Goal: Transaction & Acquisition: Purchase product/service

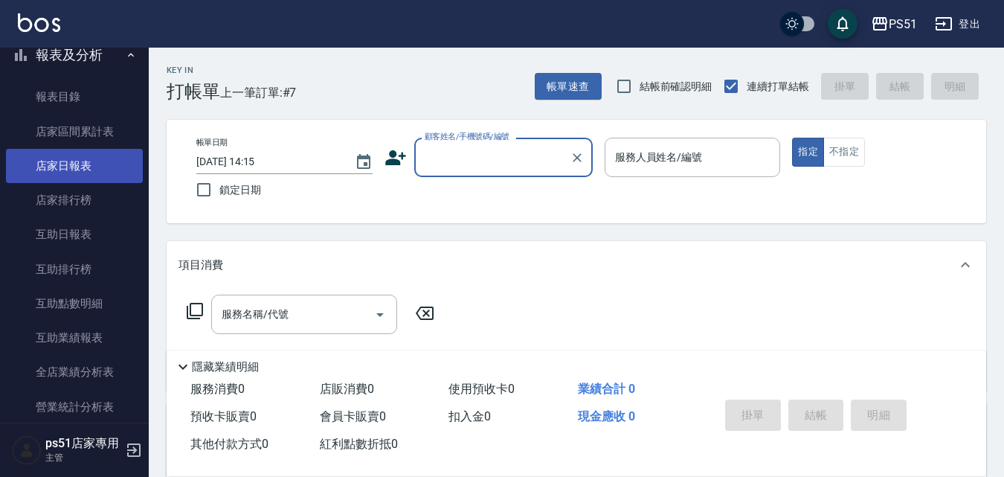
scroll to position [521, 0]
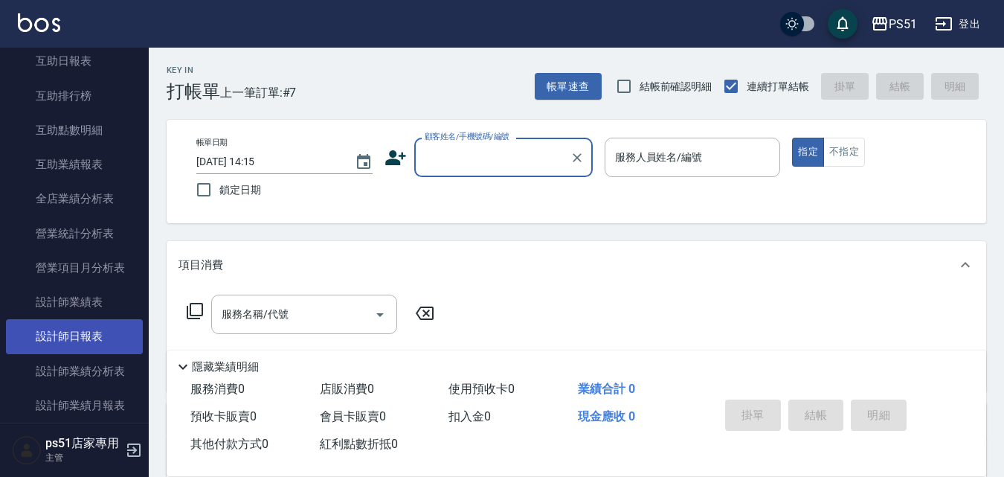
click at [98, 338] on link "設計師日報表" at bounding box center [74, 336] width 137 height 34
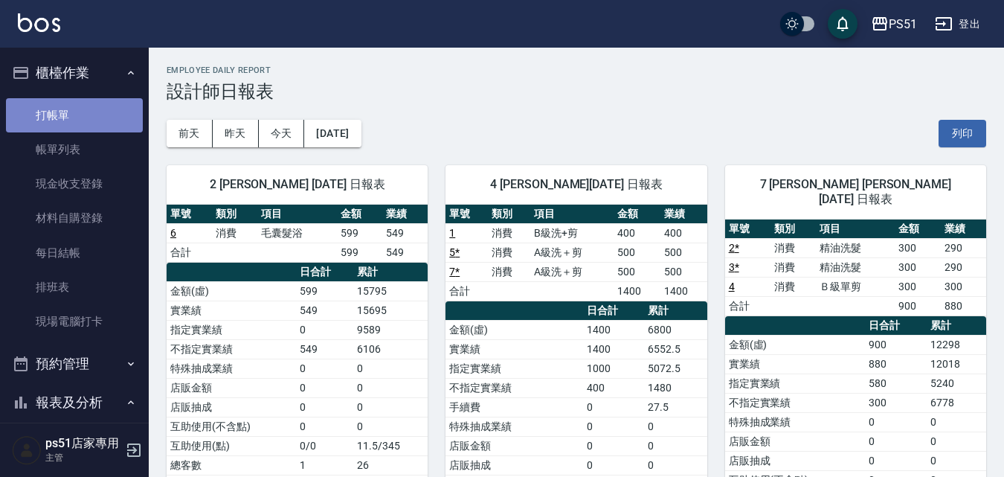
click at [97, 115] on link "打帳單" at bounding box center [74, 115] width 137 height 34
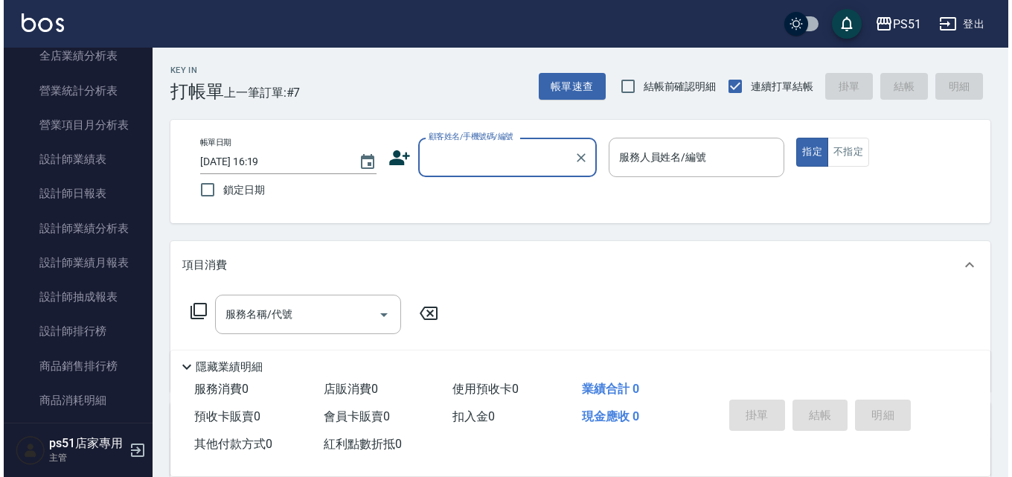
scroll to position [694, 0]
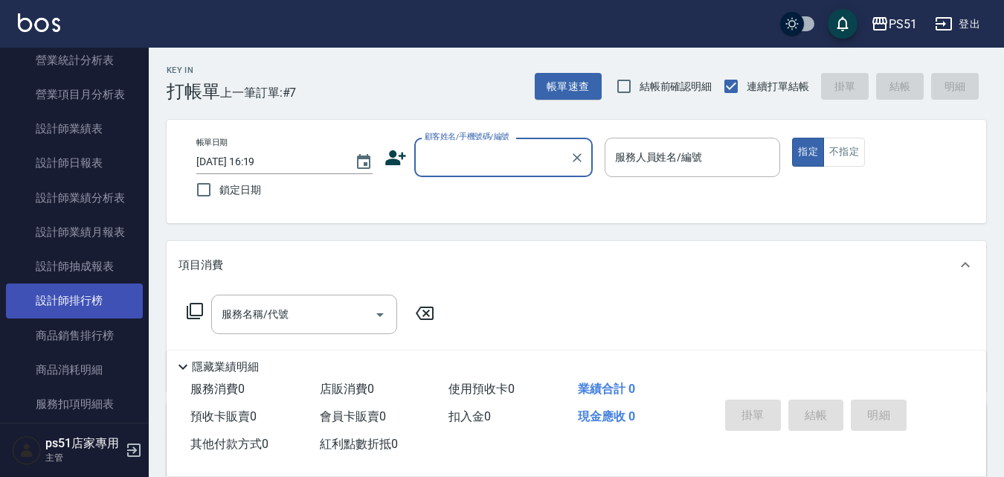
click at [108, 292] on link "設計師排行榜" at bounding box center [74, 300] width 137 height 34
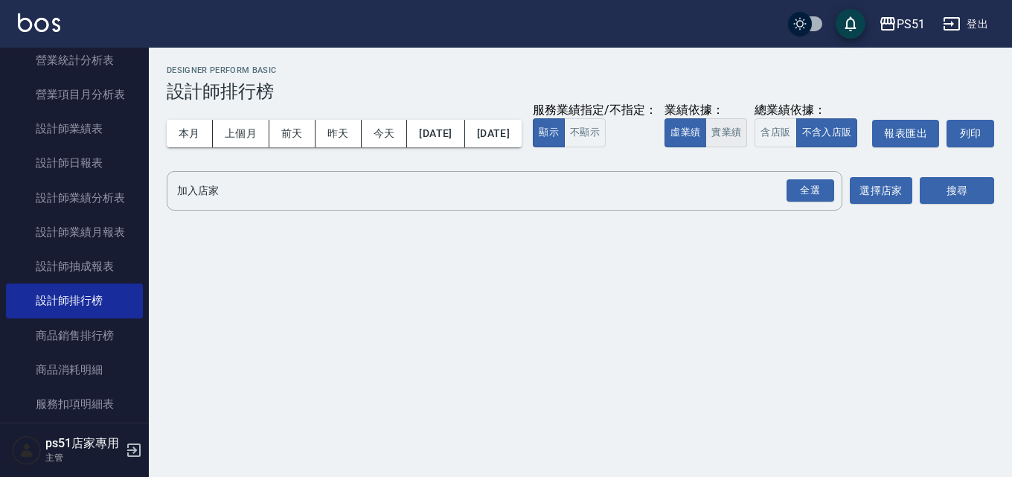
click at [705, 147] on button "實業績" at bounding box center [726, 132] width 42 height 29
click at [784, 205] on button "全選" at bounding box center [810, 190] width 54 height 29
click at [946, 205] on button "搜尋" at bounding box center [956, 191] width 74 height 28
click at [789, 202] on div "全選" at bounding box center [810, 190] width 48 height 23
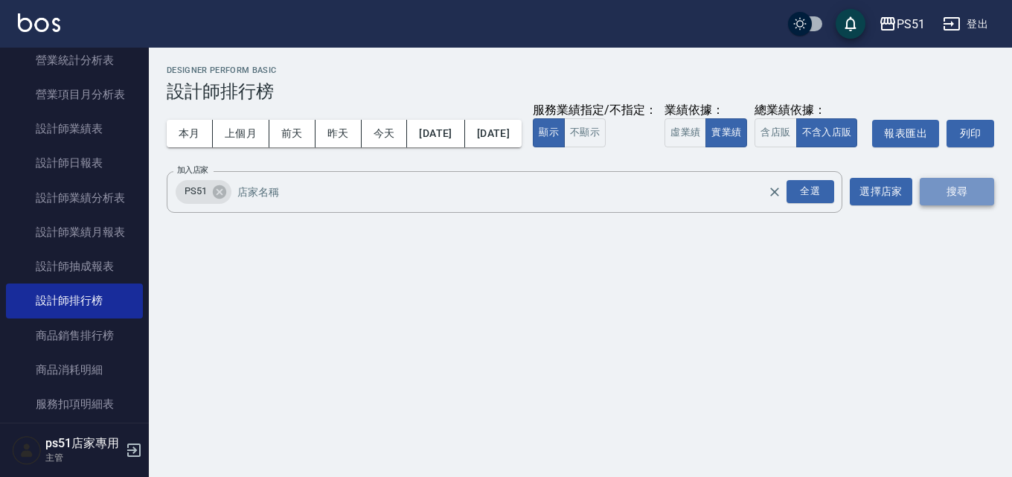
click at [956, 205] on button "搜尋" at bounding box center [956, 192] width 74 height 28
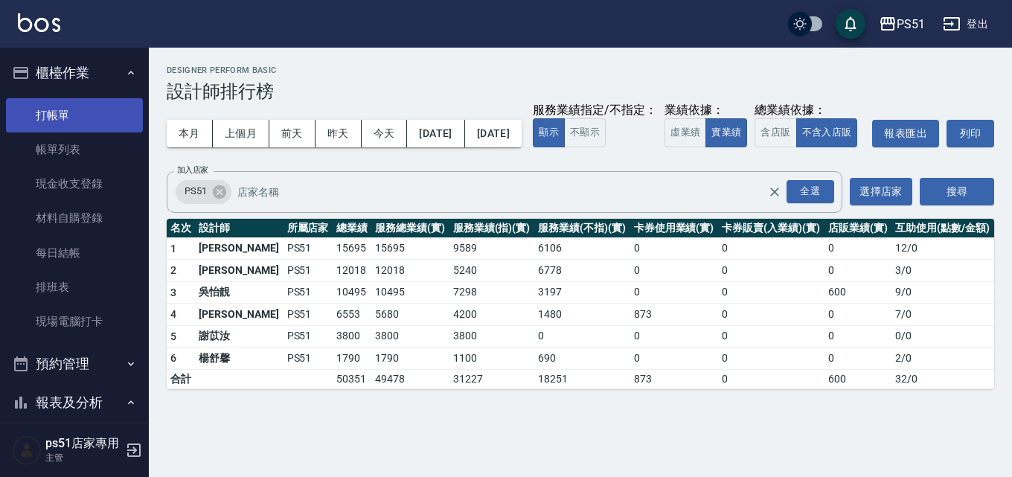
click at [53, 122] on link "打帳單" at bounding box center [74, 115] width 137 height 34
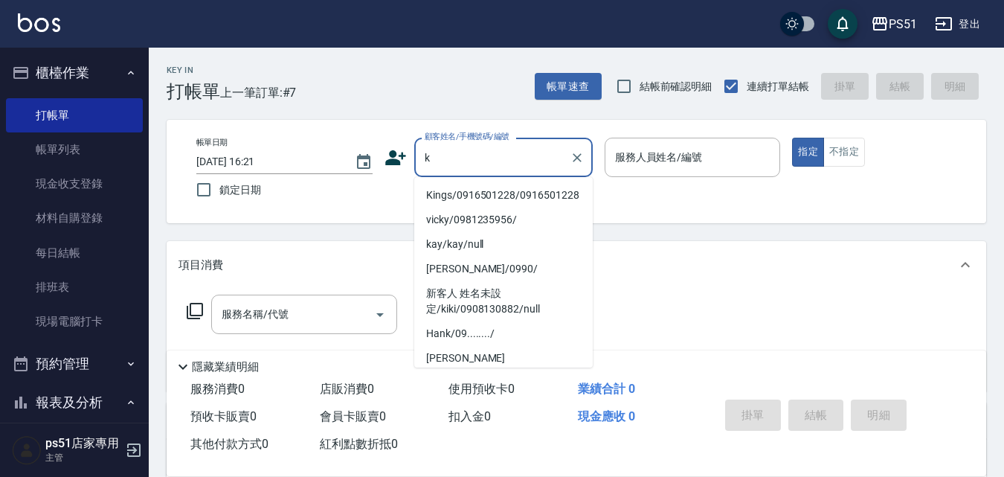
click at [459, 191] on li "Kings/0916501228/0916501228" at bounding box center [503, 195] width 179 height 25
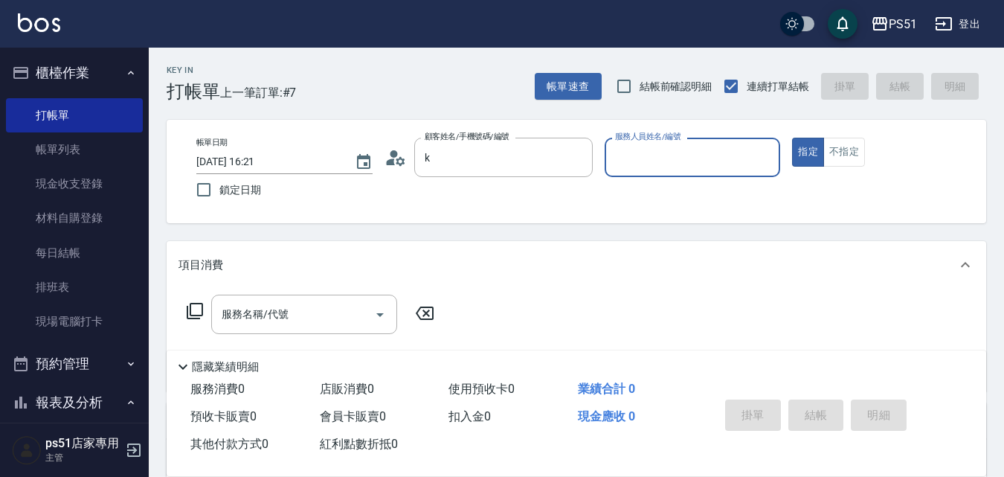
type input "Kings/0916501228/0916501228"
type input "Bella-4"
click at [297, 321] on input "服務名稱/代號" at bounding box center [293, 314] width 150 height 26
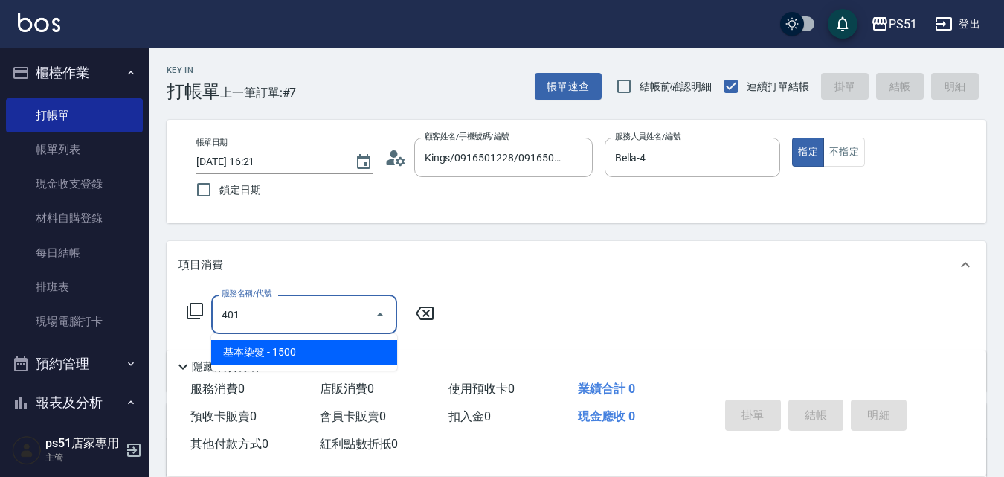
click at [275, 361] on span "基本染髮 - 1500" at bounding box center [304, 352] width 186 height 25
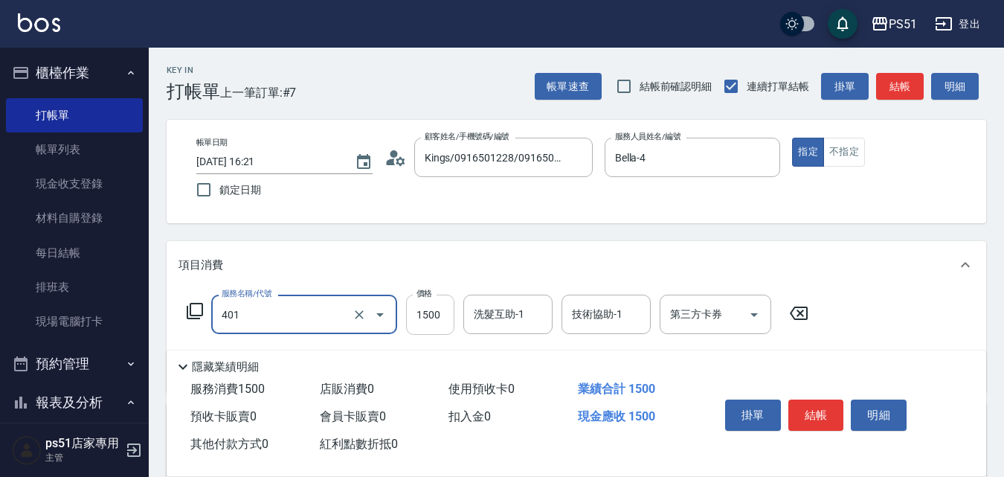
type input "基本染髮(401)"
click at [440, 304] on input "1500" at bounding box center [430, 315] width 48 height 40
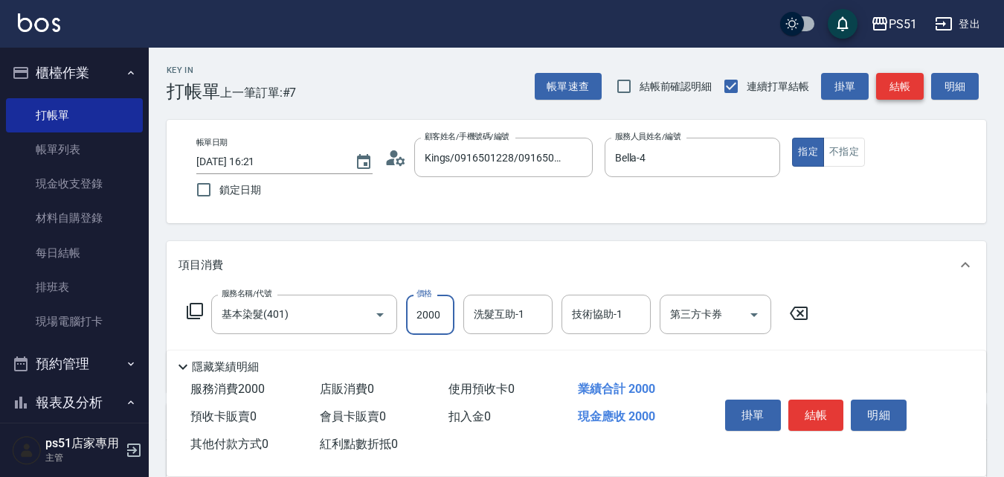
type input "2000"
click at [902, 97] on button "結帳" at bounding box center [900, 87] width 48 height 28
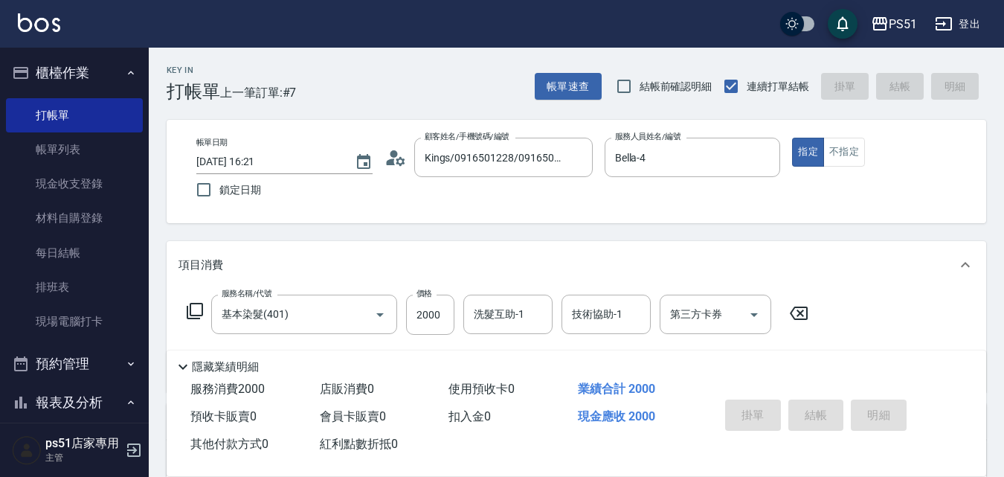
type input "[DATE] 16:30"
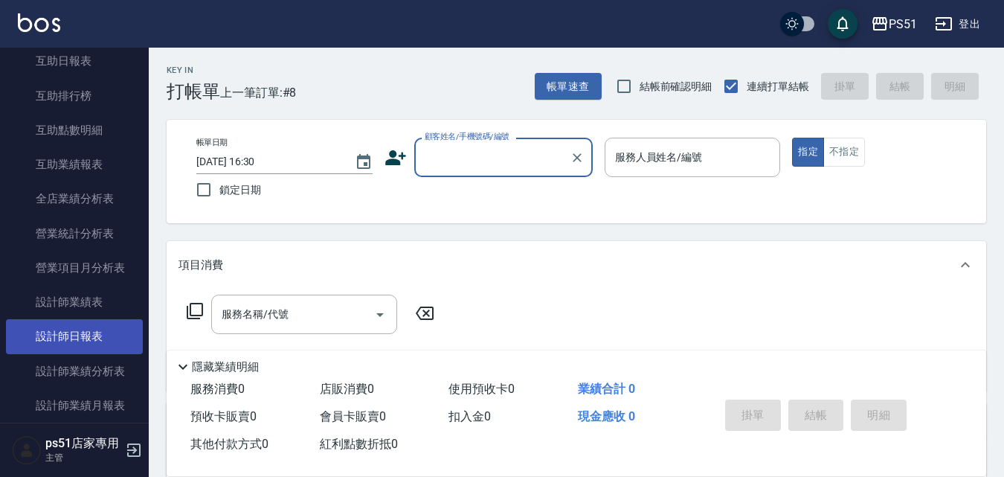
scroll to position [694, 0]
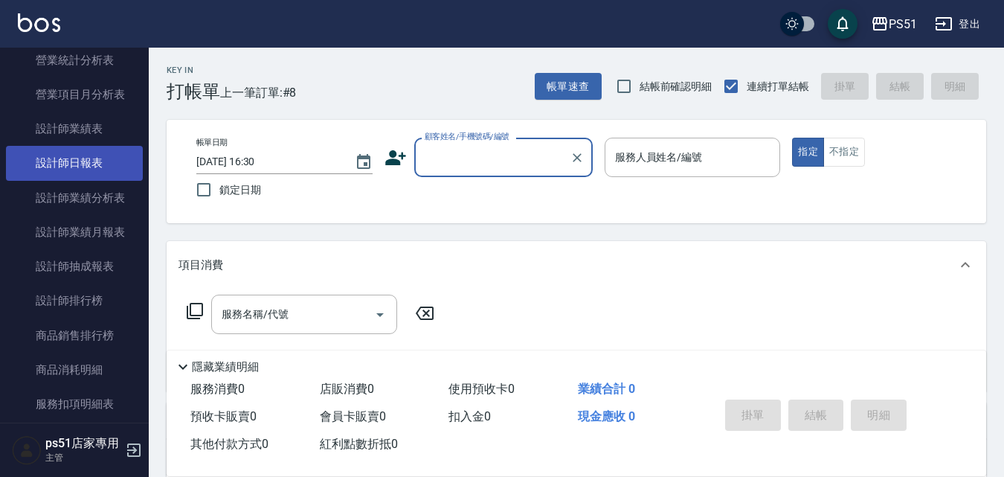
click at [121, 161] on link "設計師日報表" at bounding box center [74, 163] width 137 height 34
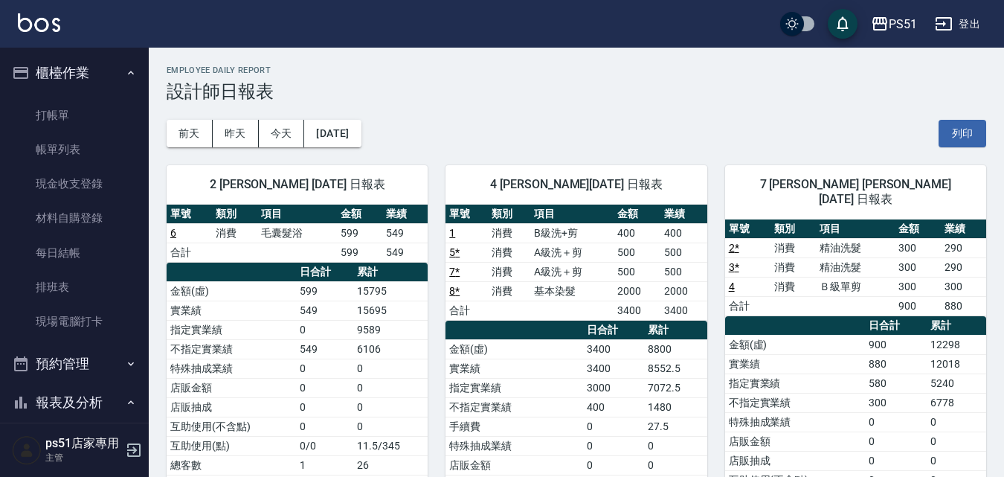
click at [92, 97] on ul "打帳單 帳單列表 現金收支登錄 材料自購登錄 每日結帳 排班表 現場電腦打卡" at bounding box center [74, 218] width 137 height 253
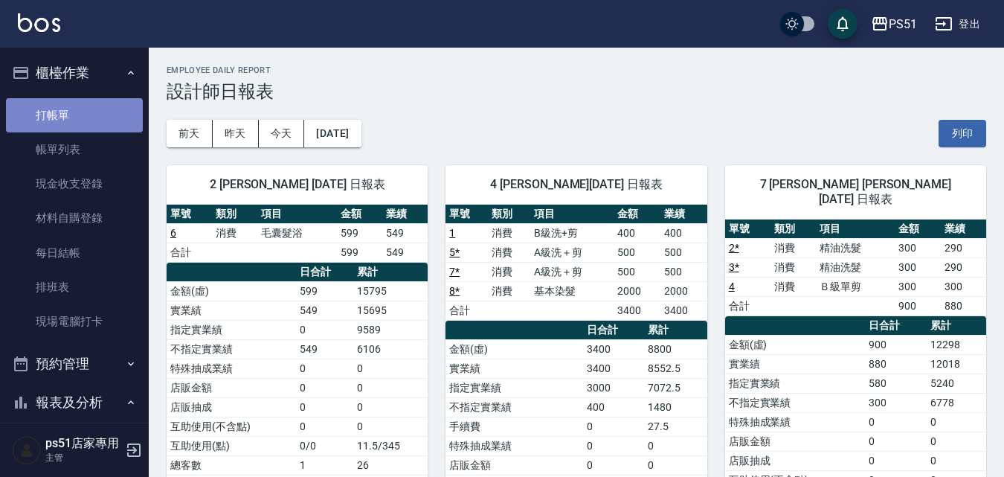
click at [103, 106] on link "打帳單" at bounding box center [74, 115] width 137 height 34
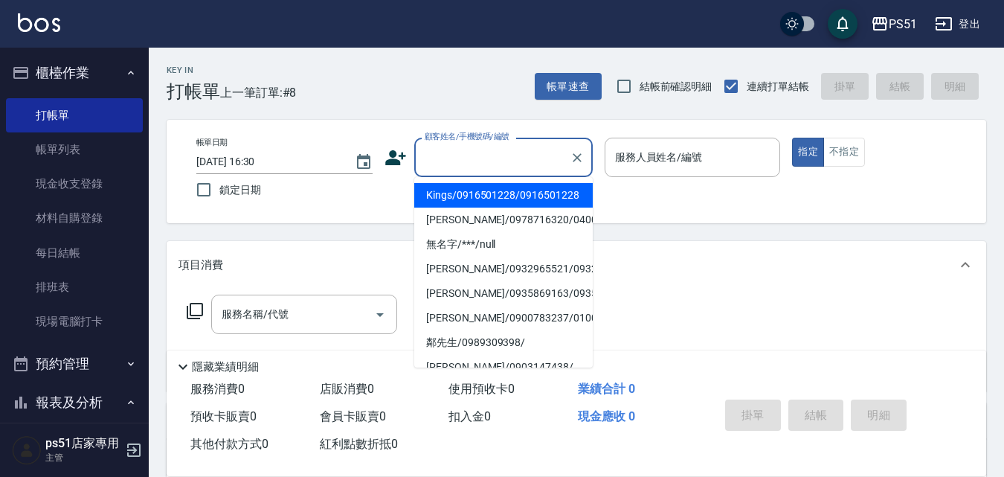
type input "Kings/0916501228/0916501228"
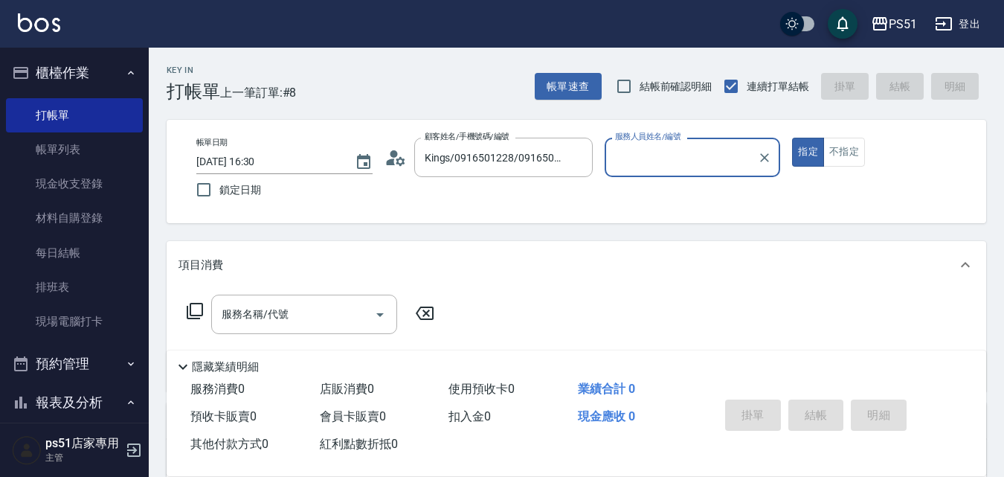
type input "Bella-4"
click at [770, 161] on icon "Clear" at bounding box center [764, 157] width 15 height 15
click at [582, 153] on icon "Clear" at bounding box center [577, 157] width 15 height 15
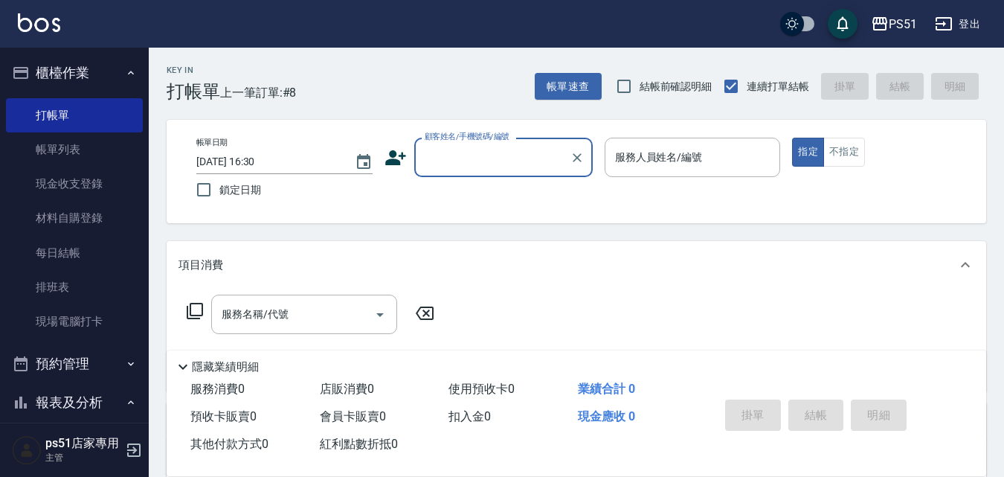
drag, startPoint x: 568, startPoint y: 145, endPoint x: 491, endPoint y: 152, distance: 76.9
click at [565, 145] on div "顧客姓名/手機號碼/編號" at bounding box center [503, 157] width 179 height 39
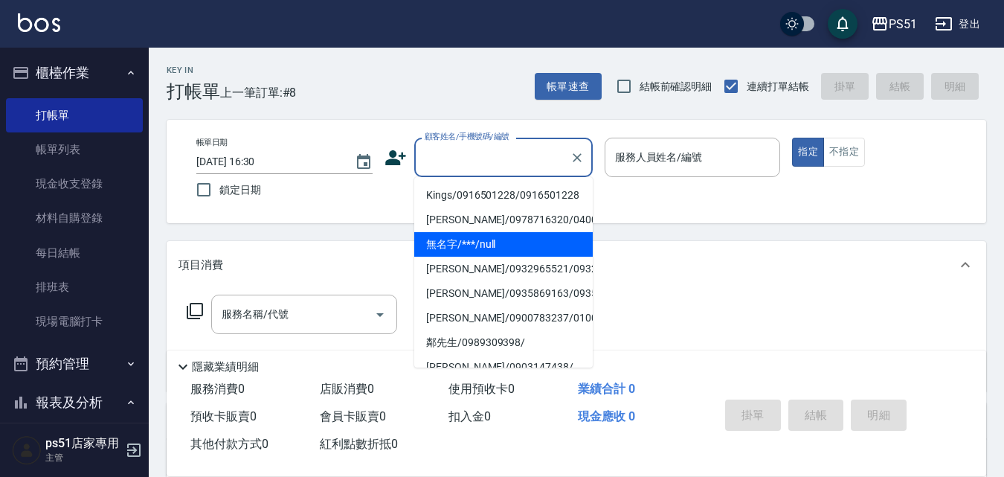
drag, startPoint x: 478, startPoint y: 240, endPoint x: 636, endPoint y: 199, distance: 163.7
click at [481, 241] on li "無名字/***/null" at bounding box center [503, 244] width 179 height 25
type input "無名字/***/null"
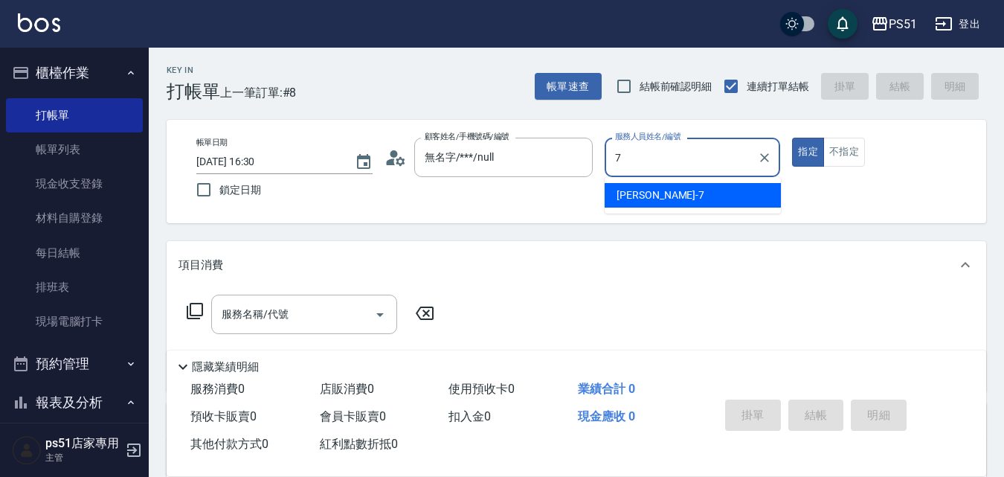
type input "[PERSON_NAME]-7"
type button "true"
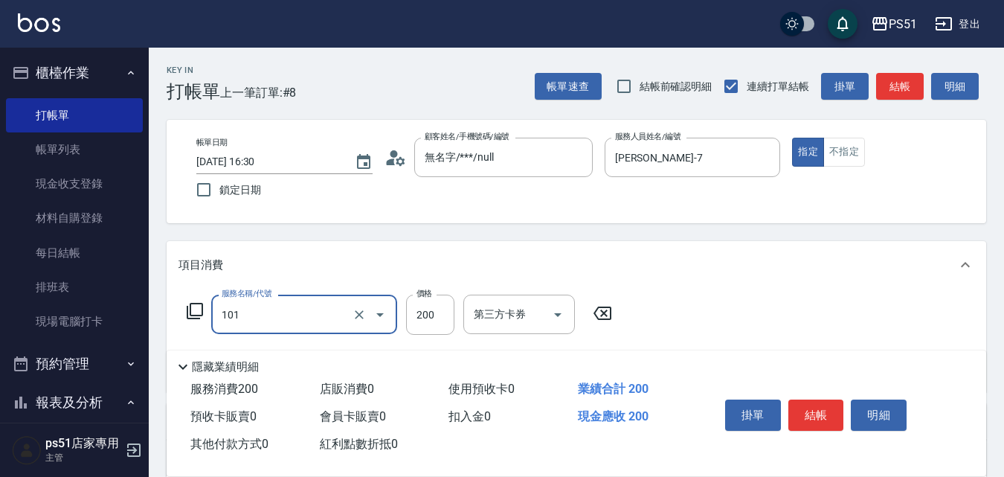
type input "洗髮(101)"
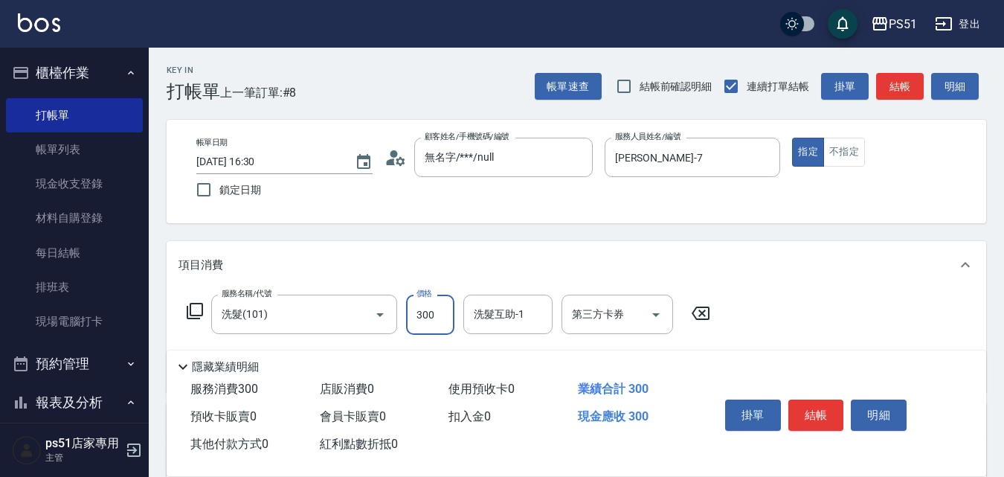
type input "300"
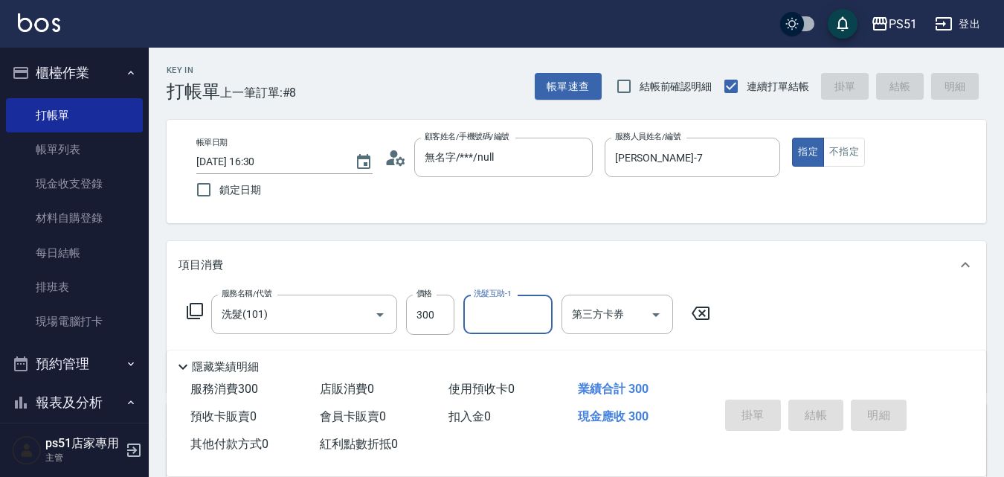
type input "[DATE] 17:00"
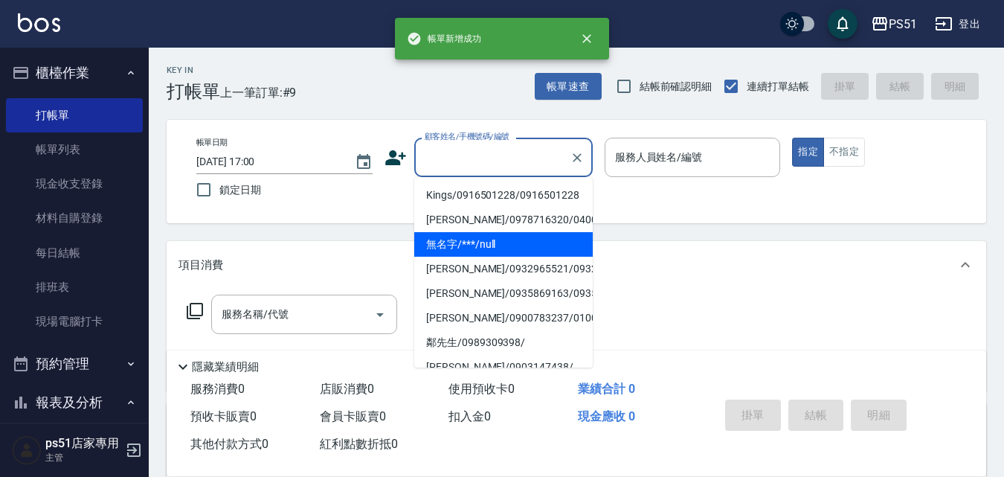
type input "無名字/***/null"
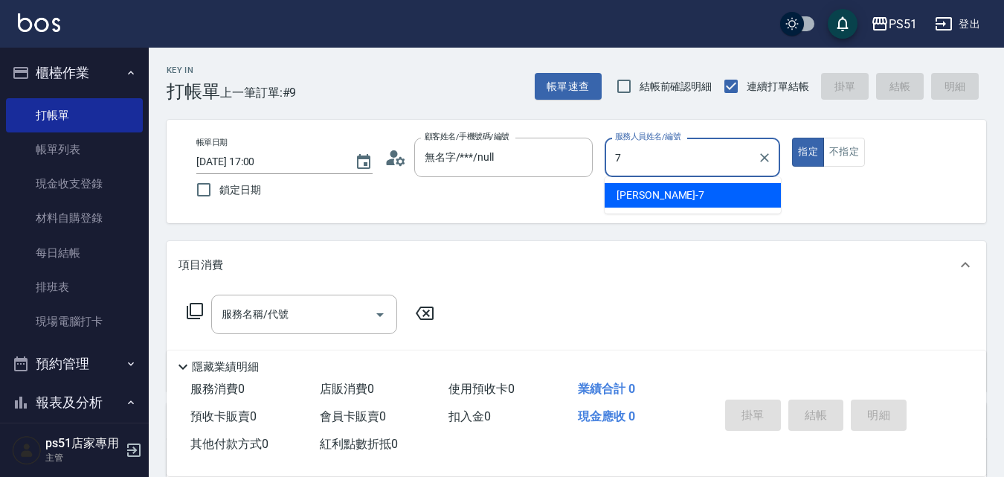
type input "[PERSON_NAME]-7"
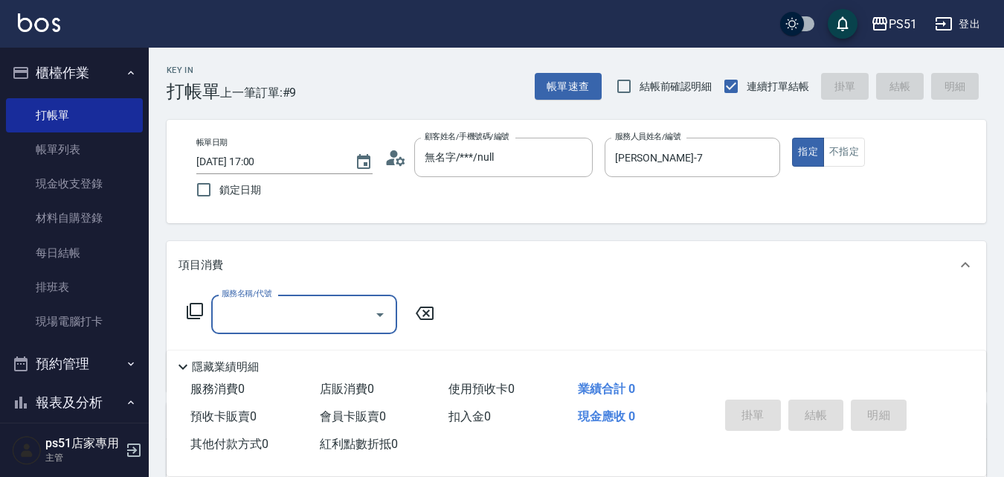
click at [187, 305] on icon at bounding box center [195, 311] width 18 height 18
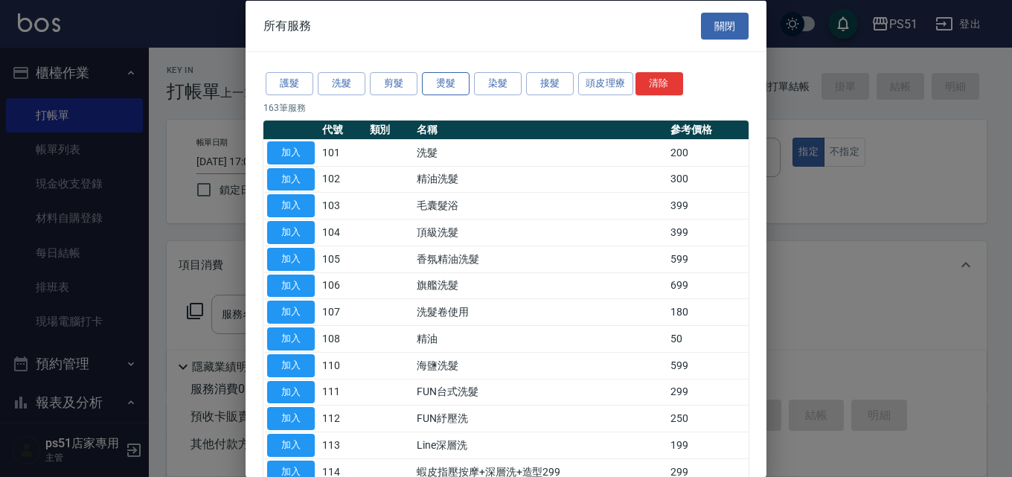
click at [453, 75] on button "燙髮" at bounding box center [446, 83] width 48 height 23
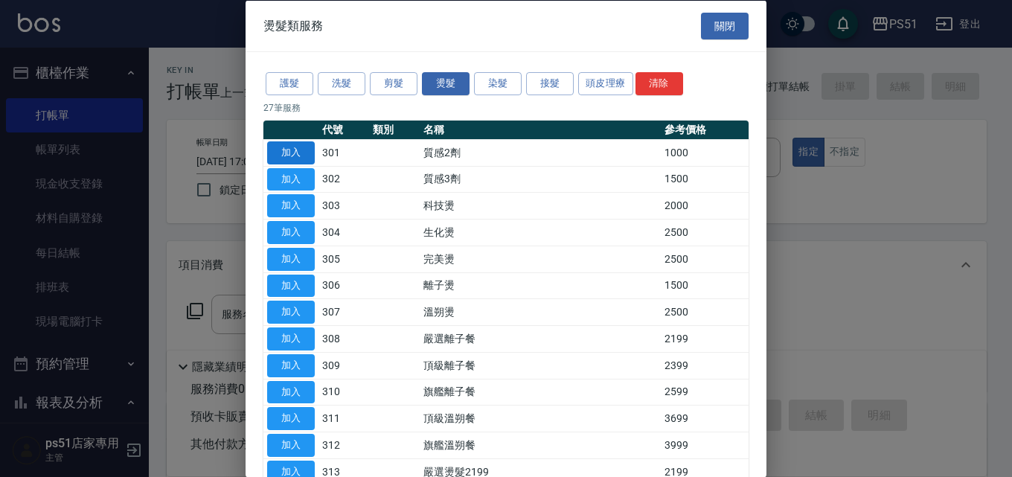
click at [304, 155] on button "加入" at bounding box center [291, 152] width 48 height 23
type input "質感2劑(301)"
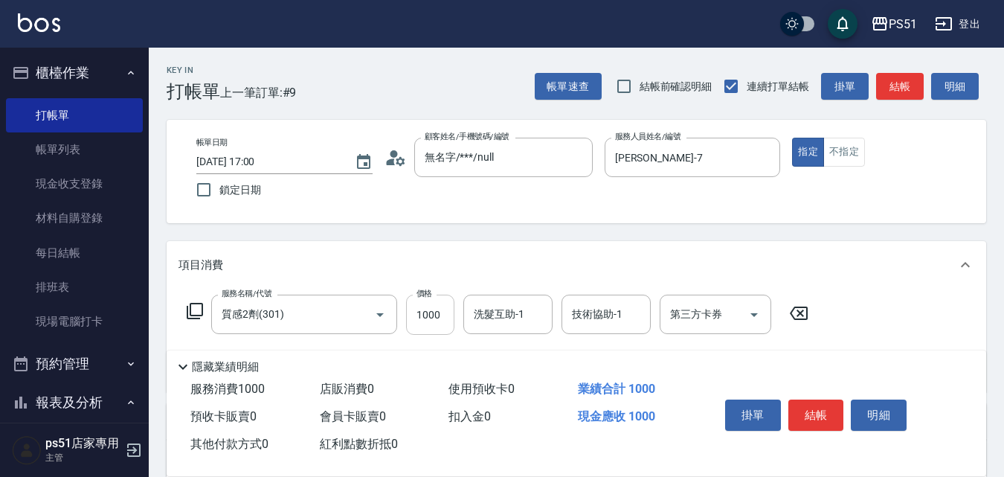
click at [434, 314] on input "1000" at bounding box center [430, 315] width 48 height 40
type input "2000"
click at [818, 413] on button "結帳" at bounding box center [817, 414] width 56 height 31
